Goal: Transaction & Acquisition: Purchase product/service

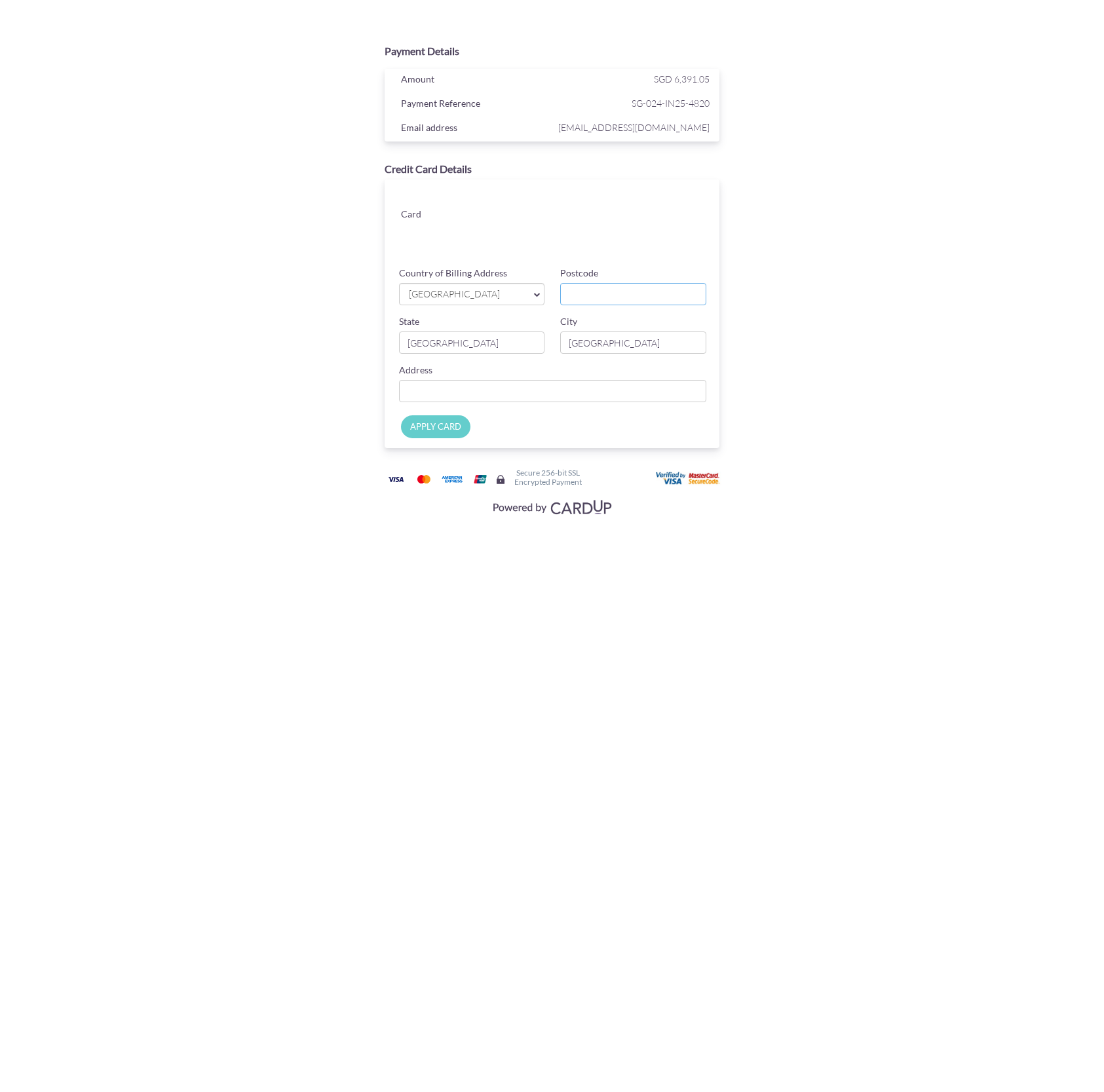
click at [614, 287] on input "Postcode" at bounding box center [634, 293] width 146 height 22
type input "440064"
click at [510, 395] on input "Country of Billing Address" at bounding box center [552, 390] width 308 height 22
type input "64 Marine Drive"
click at [915, 345] on div "Payment Details Amount SGD 6,391.05 Payment Reference SG-024-IN25-4820 Email ad…" at bounding box center [552, 276] width 767 height 552
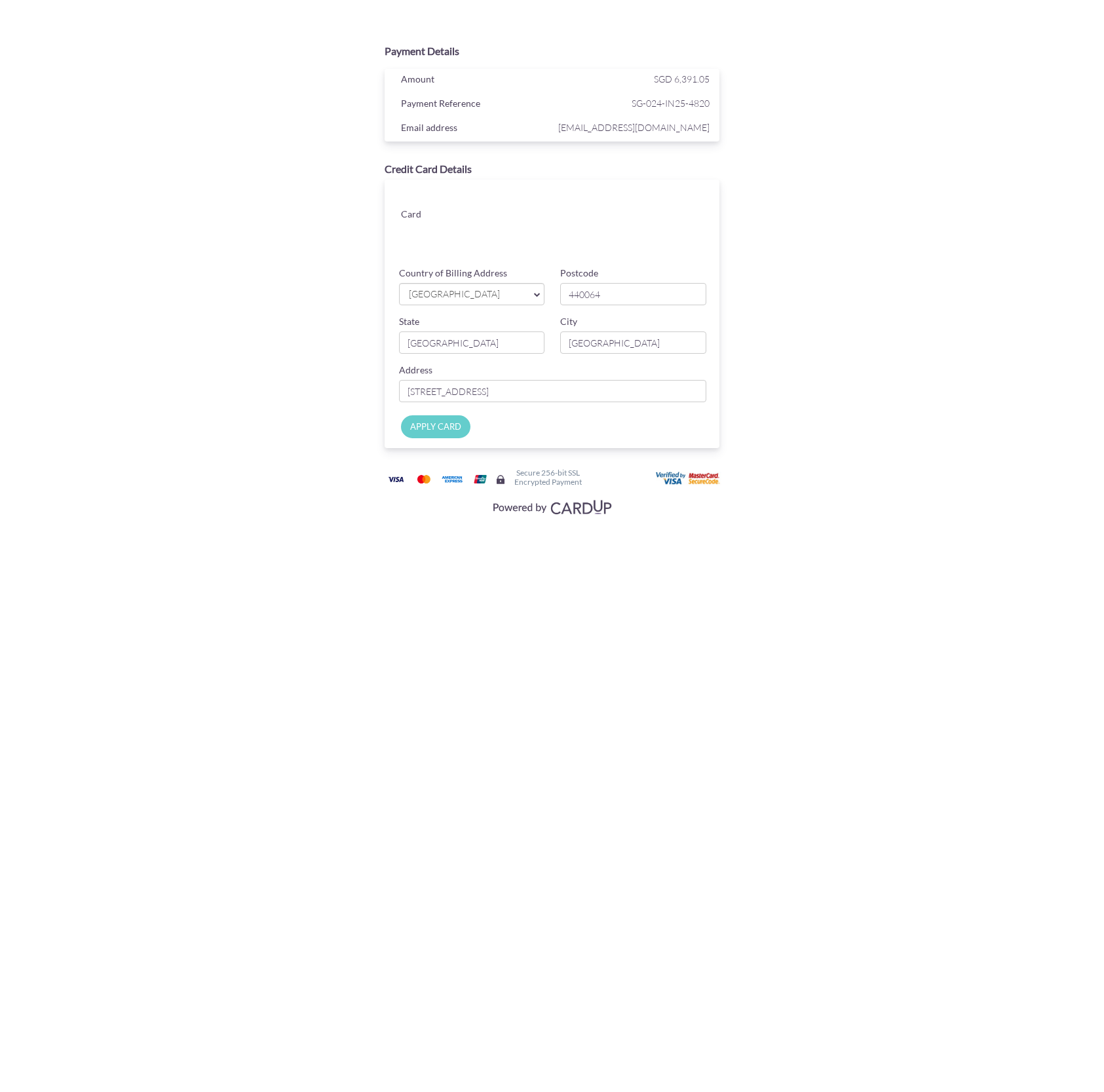
click at [422, 426] on input "APPLY CARD" at bounding box center [436, 426] width 69 height 23
type input "Applying..."
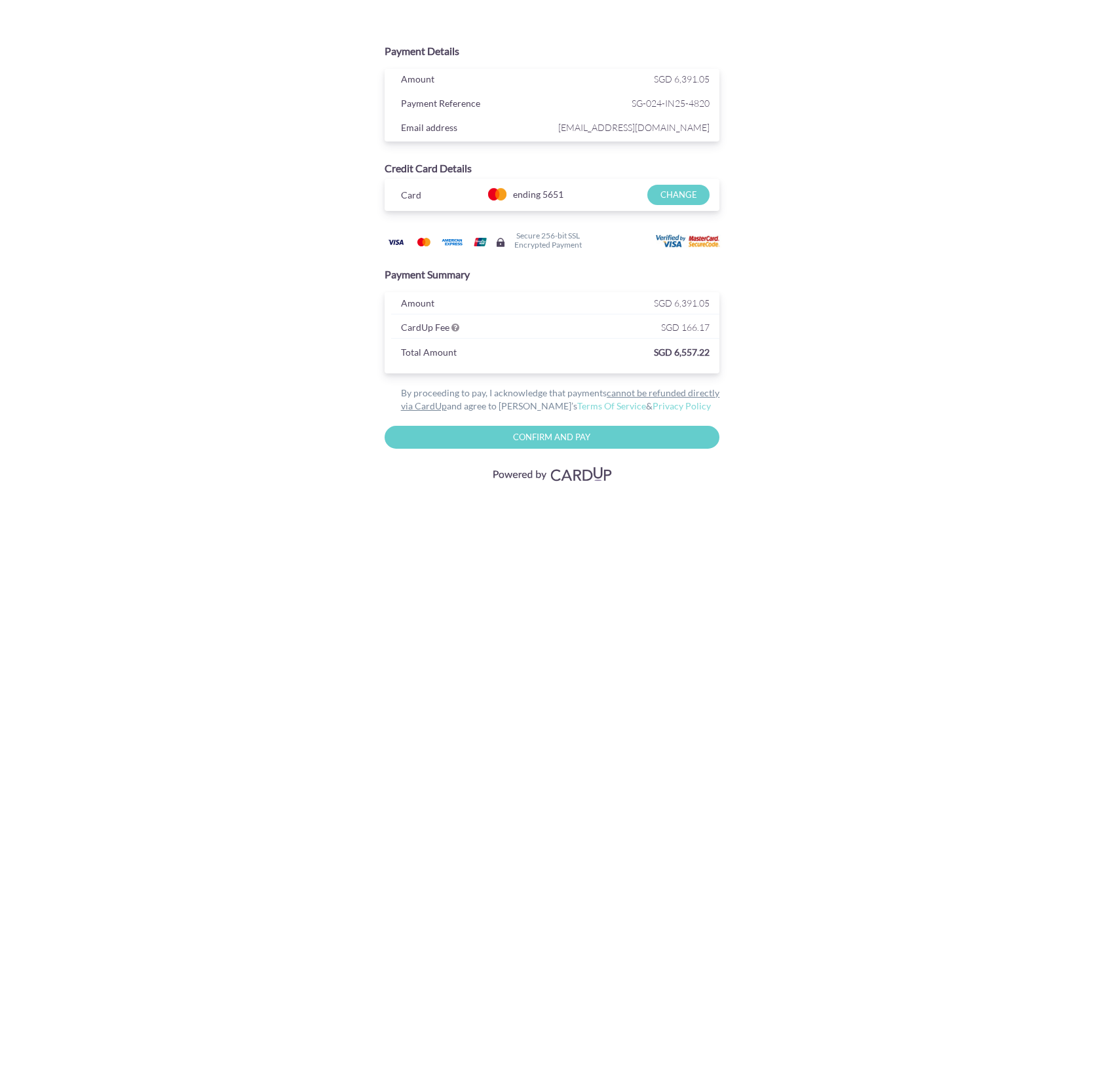
click at [626, 432] on input "Confirm and Pay" at bounding box center [552, 437] width 335 height 23
type input "Please wait..."
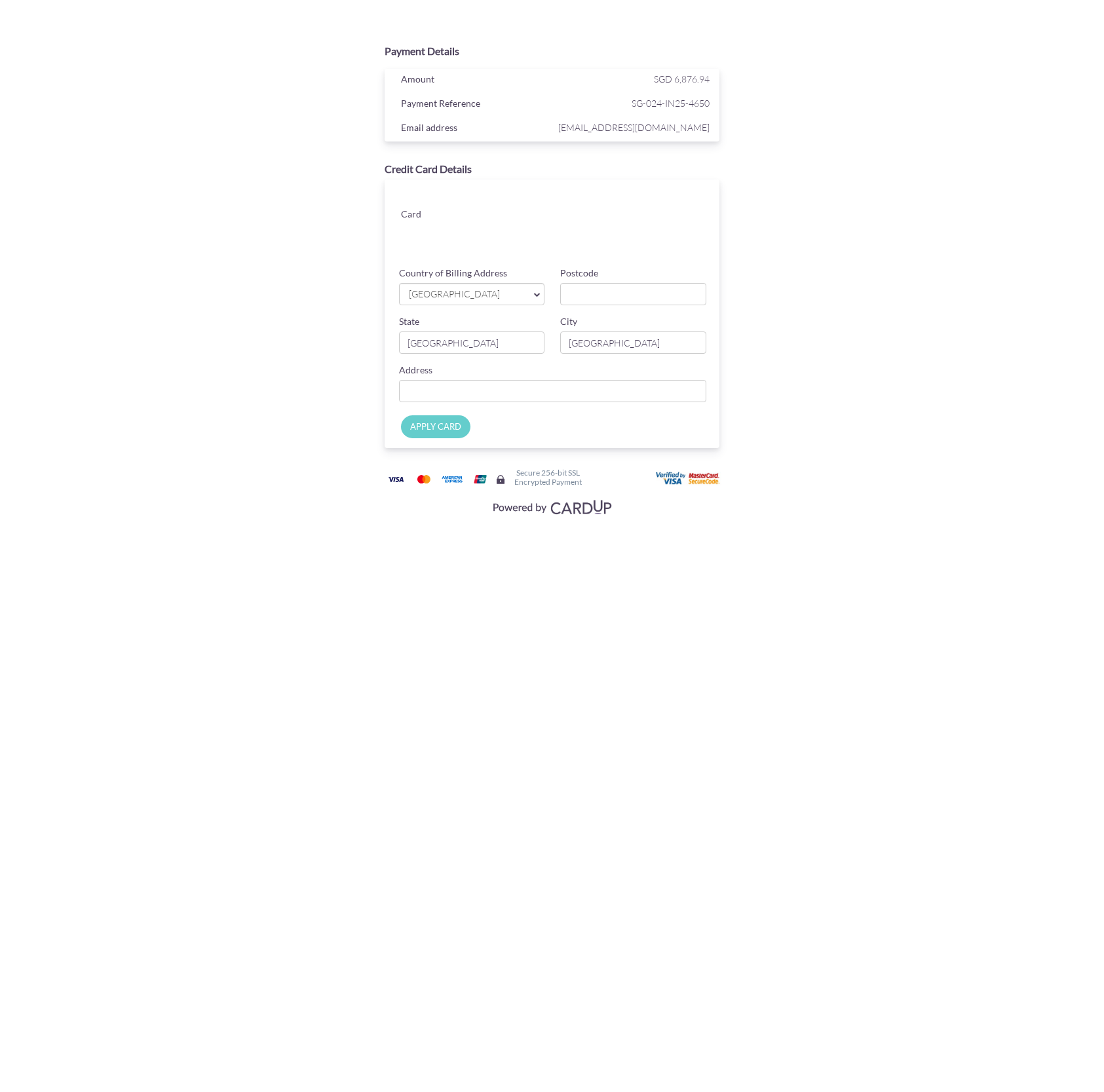
click at [0, 552] on com-1password-button at bounding box center [0, 552] width 0 height 0
click at [606, 293] on input "Postcode" at bounding box center [634, 293] width 146 height 22
type input "440064"
click at [526, 392] on input "Country of Billing Address" at bounding box center [552, 390] width 308 height 22
type input "64 Marine Drive"
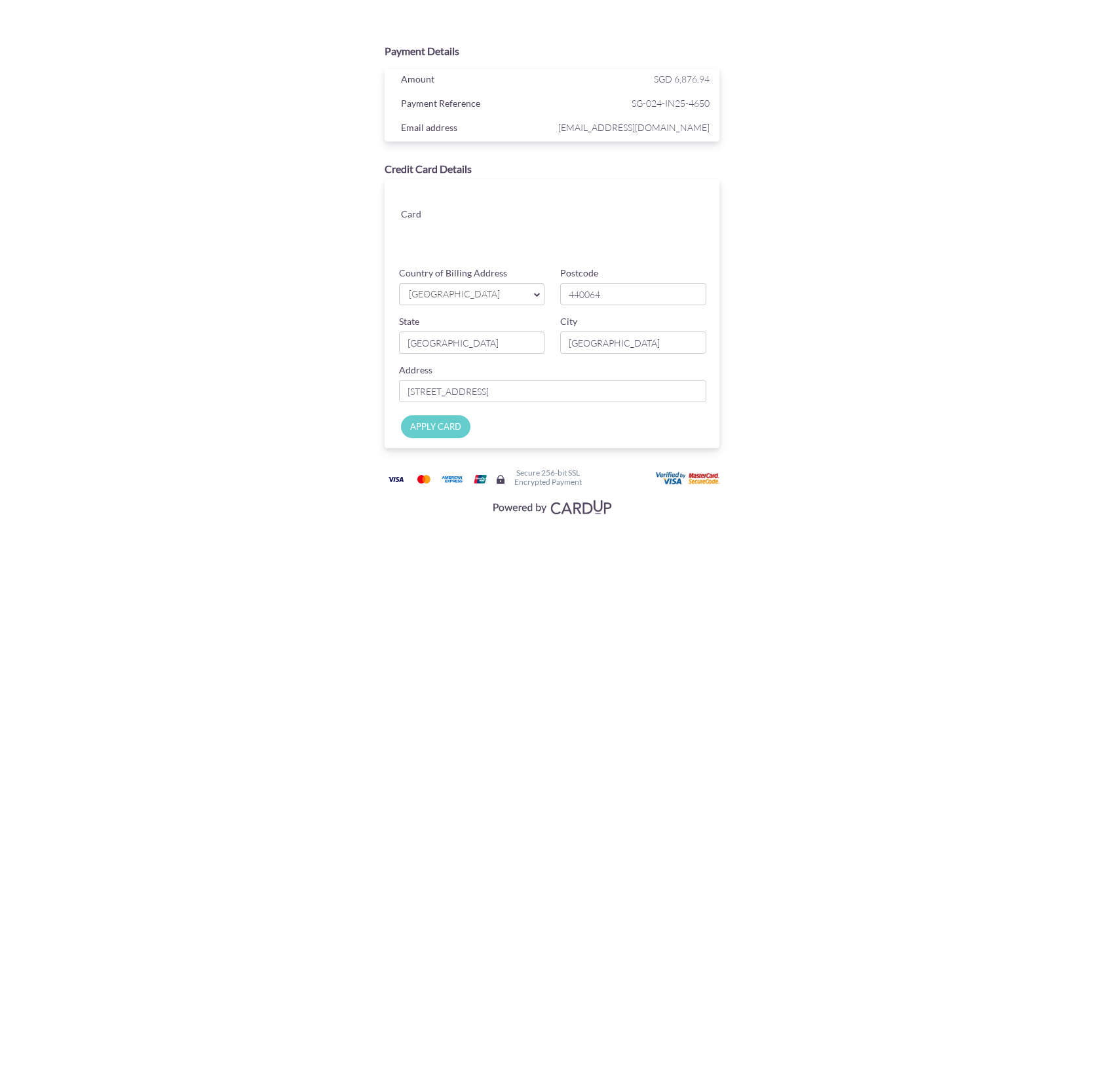
drag, startPoint x: 899, startPoint y: 221, endPoint x: 880, endPoint y: 257, distance: 40.7
click at [899, 221] on div "Payment Details Amount SGD 6,876.94 Payment Reference SG-024-IN25-4650 Email ad…" at bounding box center [552, 276] width 767 height 552
click at [425, 422] on input "APPLY CARD" at bounding box center [436, 426] width 69 height 23
type input "Applying..."
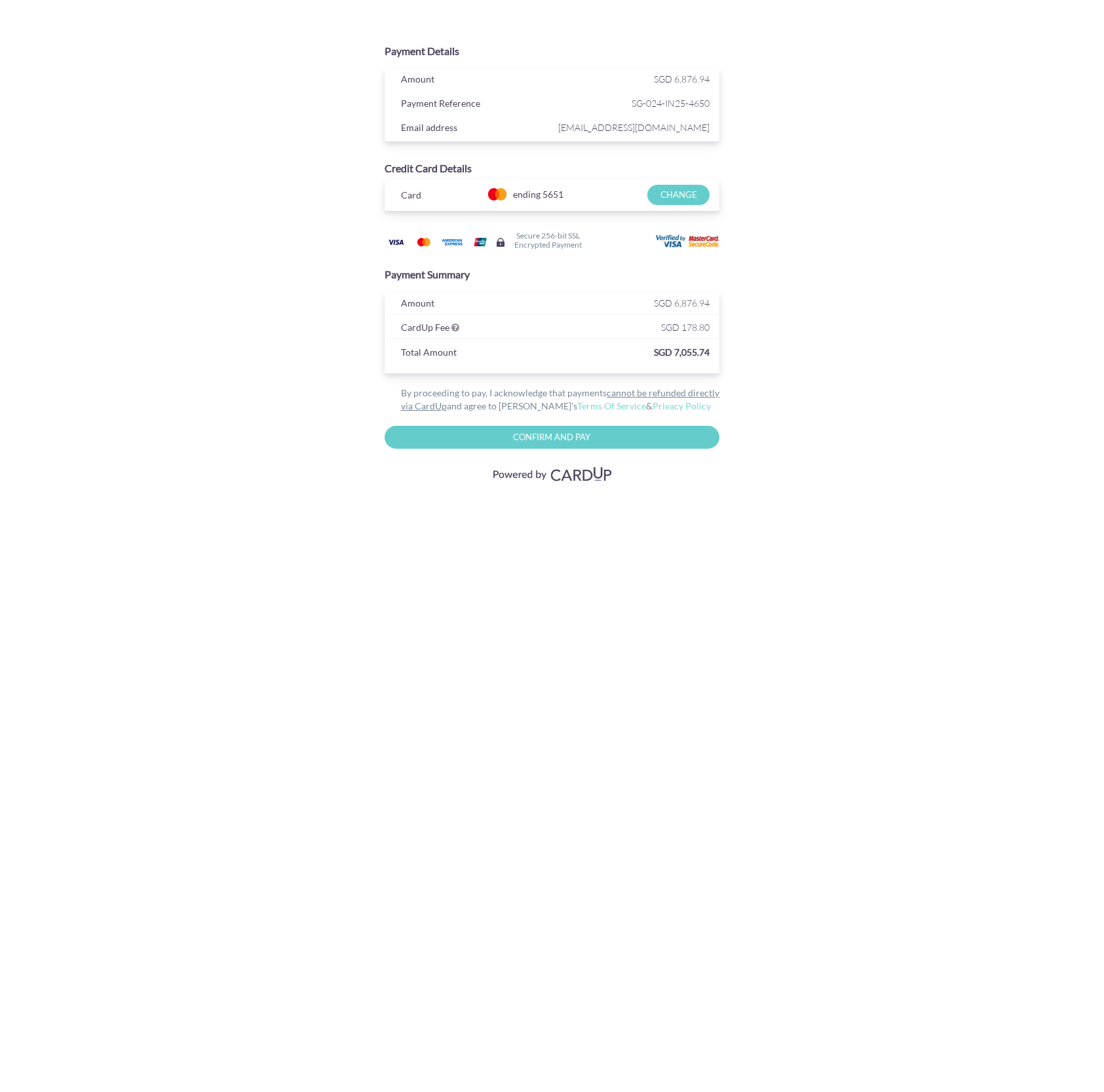
click at [820, 435] on div "Payment Details Amount SGD 6,876.94 Payment Reference SG-024-IN25-4650 Email ad…" at bounding box center [552, 261] width 639 height 449
click at [561, 437] on input "Confirm and Pay" at bounding box center [552, 437] width 335 height 23
type input "Please wait..."
